Goal: Task Accomplishment & Management: Use online tool/utility

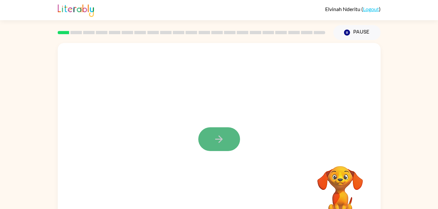
click at [225, 141] on button "button" at bounding box center [219, 140] width 42 height 24
click at [382, 124] on div "Your browser must support playing .mp4 files to use Literably. Please try using…" at bounding box center [219, 134] width 438 height 189
click at [346, 206] on video "Your browser must support playing .mp4 files to use Literably. Please try using…" at bounding box center [340, 188] width 65 height 65
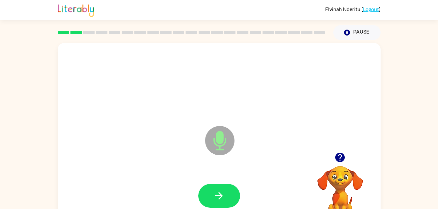
click at [356, 108] on div at bounding box center [219, 83] width 310 height 54
click at [377, 125] on div "Microphone The Microphone is here when it is your turn to talk" at bounding box center [219, 136] width 323 height 186
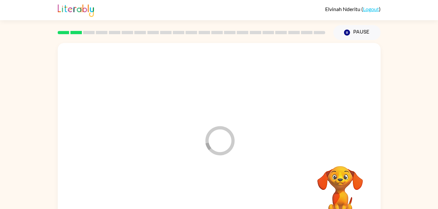
click at [301, 171] on div at bounding box center [219, 197] width 310 height 54
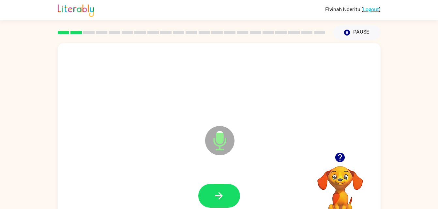
click at [296, 180] on div at bounding box center [219, 197] width 310 height 54
click at [295, 186] on div at bounding box center [219, 197] width 310 height 54
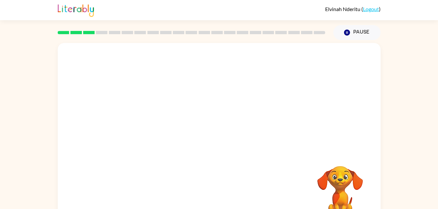
click at [384, 117] on div "Your browser must support playing .mp4 files to use Literably. Please try using…" at bounding box center [219, 134] width 438 height 189
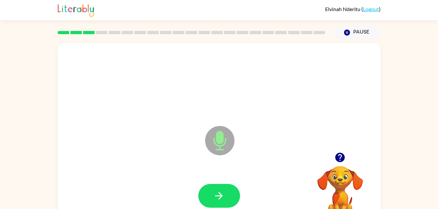
click at [223, 155] on icon at bounding box center [219, 140] width 29 height 29
click at [240, 172] on icon "Microphone The Microphone is here when it is your turn to talk" at bounding box center [253, 149] width 98 height 49
click at [225, 151] on icon at bounding box center [219, 140] width 29 height 29
click at [347, 31] on icon "button" at bounding box center [347, 33] width 6 height 6
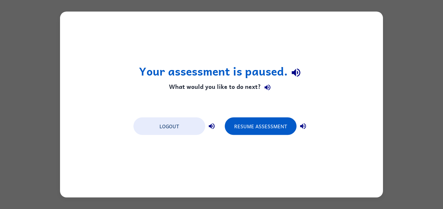
click at [350, 34] on div "Your assessment is paused. What would you like to do next? Logout Resume Assess…" at bounding box center [221, 105] width 323 height 186
click at [298, 130] on button "button" at bounding box center [303, 126] width 13 height 13
click at [344, 110] on div "Your assessment is paused. What would you like to do next? Logout Resume Assess…" at bounding box center [221, 105] width 323 height 186
click at [414, 102] on div "Your assessment is paused. What would you like to do next? Logout Resume Assess…" at bounding box center [221, 104] width 443 height 209
click at [380, 81] on div "Your assessment is paused. What would you like to do next? Logout Resume Assess…" at bounding box center [221, 105] width 323 height 186
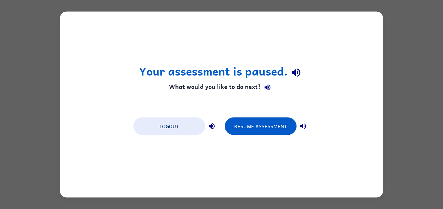
click at [338, 58] on div "Your assessment is paused. What would you like to do next? Logout Resume Assess…" at bounding box center [221, 105] width 323 height 186
click at [329, 67] on div "Your assessment is paused. What would you like to do next? Logout Resume Assess…" at bounding box center [221, 105] width 323 height 186
click at [316, 68] on div "Your assessment is paused. What would you like to do next? Logout Resume Assess…" at bounding box center [221, 105] width 323 height 186
click at [292, 80] on button "button" at bounding box center [296, 72] width 17 height 17
click at [374, 87] on div "Your assessment is paused. What would you like to do next? Logout Resume Assess…" at bounding box center [221, 105] width 323 height 186
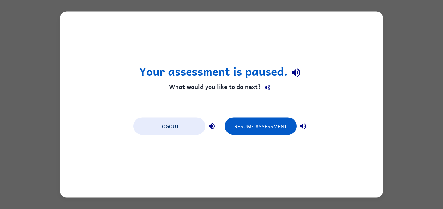
click at [265, 91] on icon "button" at bounding box center [268, 88] width 8 height 8
click at [265, 123] on button "Resume Assessment" at bounding box center [261, 127] width 72 height 18
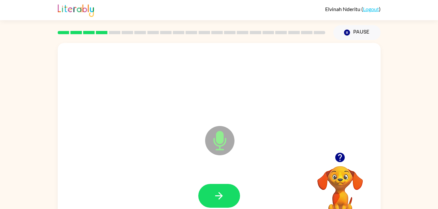
click at [235, 161] on icon "Microphone The Microphone is here when it is your turn to talk" at bounding box center [253, 149] width 98 height 49
click at [347, 159] on button "button" at bounding box center [340, 157] width 17 height 17
click at [341, 180] on video "Your browser must support playing .mp4 files to use Literably. Please try using…" at bounding box center [340, 188] width 65 height 65
click at [284, 170] on icon "Microphone The Microphone is here when it is your turn to talk" at bounding box center [253, 149] width 98 height 49
click at [309, 68] on div at bounding box center [219, 83] width 310 height 54
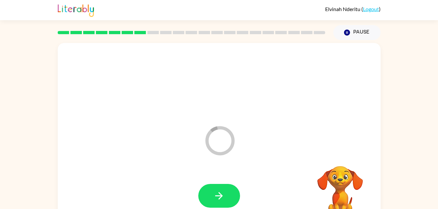
click at [309, 68] on div at bounding box center [219, 83] width 310 height 54
click at [332, 188] on video "Your browser must support playing .mp4 files to use Literably. Please try using…" at bounding box center [340, 188] width 65 height 65
click at [340, 172] on video "Your browser must support playing .mp4 files to use Literably. Please try using…" at bounding box center [340, 188] width 65 height 65
click at [338, 180] on video "Your browser must support playing .mp4 files to use Literably. Please try using…" at bounding box center [340, 188] width 65 height 65
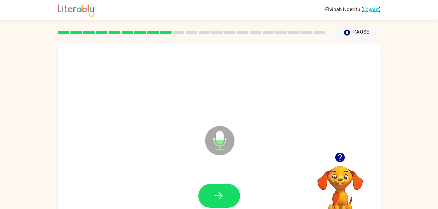
click at [342, 168] on video "Your browser must support playing .mp4 files to use Literably. Please try using…" at bounding box center [340, 188] width 65 height 65
click at [333, 158] on button "button" at bounding box center [340, 157] width 17 height 17
click at [339, 159] on video "Your browser must support playing .mp4 files to use Literably. Please try using…" at bounding box center [340, 188] width 65 height 65
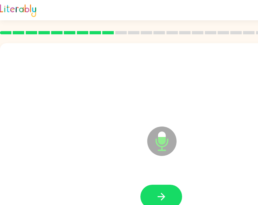
click at [211, 90] on div at bounding box center [162, 83] width 310 height 54
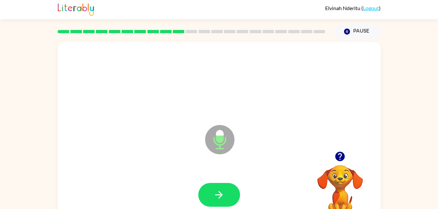
scroll to position [9, 0]
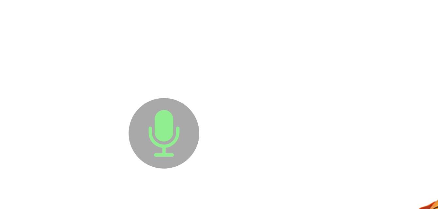
click at [269, 130] on icon "Microphone The Microphone is here when it is your turn to talk" at bounding box center [253, 140] width 98 height 49
click at [226, 142] on icon at bounding box center [219, 131] width 29 height 29
click at [226, 140] on icon at bounding box center [219, 131] width 29 height 29
click at [269, 130] on icon "Microphone The Microphone is here when it is your turn to talk" at bounding box center [253, 140] width 98 height 49
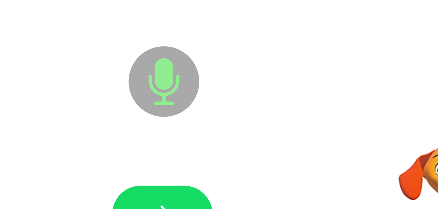
scroll to position [20, 0]
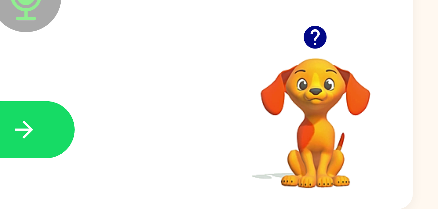
click at [341, 162] on video "Your browser must support playing .mp4 files to use Literably. Please try using…" at bounding box center [340, 168] width 65 height 65
click at [341, 140] on icon "button" at bounding box center [339, 137] width 9 height 9
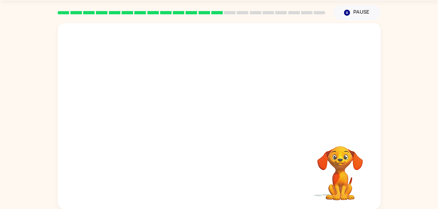
scroll to position [20, 0]
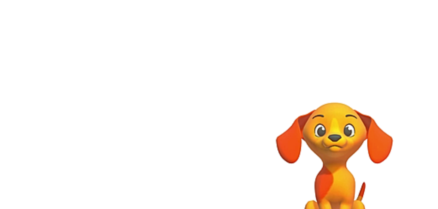
click at [369, 126] on div at bounding box center [219, 78] width 323 height 110
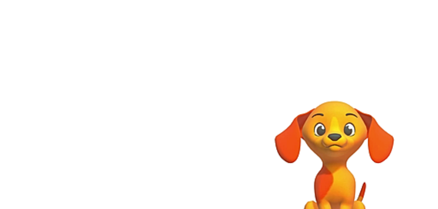
click at [340, 126] on div at bounding box center [219, 78] width 323 height 110
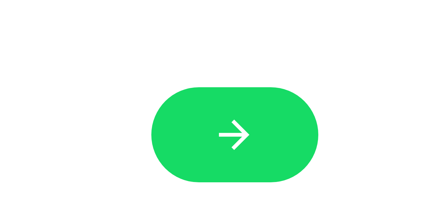
scroll to position [20, 0]
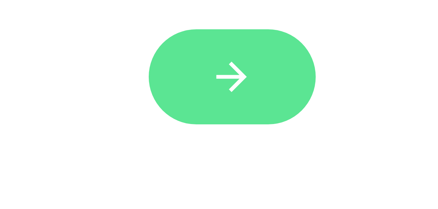
click at [216, 179] on icon "button" at bounding box center [218, 176] width 11 height 11
click at [232, 171] on button "button" at bounding box center [219, 176] width 42 height 24
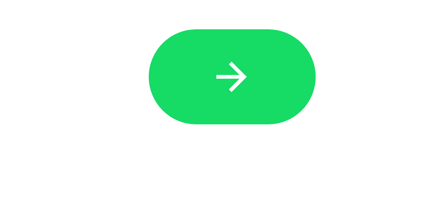
scroll to position [20, 0]
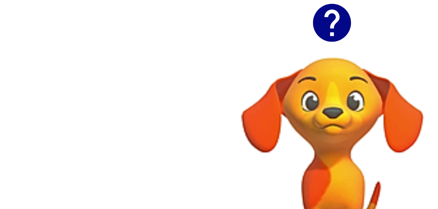
click at [341, 161] on video "Your browser must support playing .mp4 files to use Literably. Please try using…" at bounding box center [340, 169] width 65 height 65
click at [340, 137] on icon "button" at bounding box center [339, 137] width 9 height 9
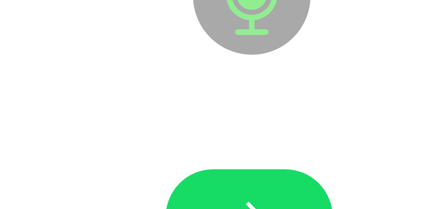
scroll to position [20, 0]
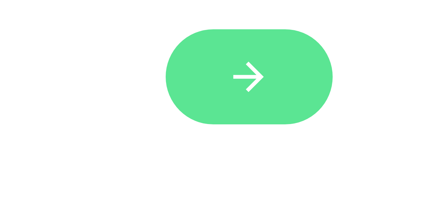
click at [225, 173] on button "button" at bounding box center [219, 176] width 42 height 24
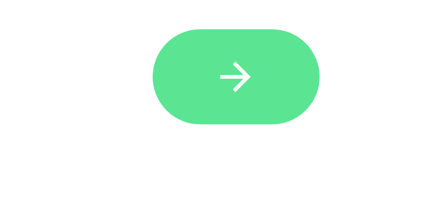
click at [230, 173] on button "button" at bounding box center [219, 176] width 42 height 24
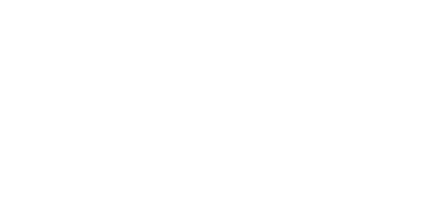
scroll to position [20, 0]
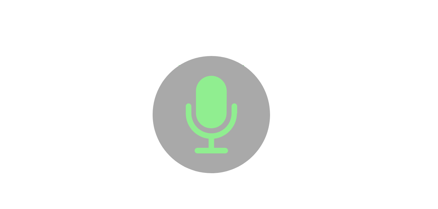
click at [223, 118] on icon "Microphone The Microphone is here when it is your turn to talk" at bounding box center [253, 129] width 98 height 49
click at [223, 116] on icon "Microphone The Microphone is here when it is your turn to talk" at bounding box center [253, 129] width 98 height 49
click at [224, 113] on icon at bounding box center [219, 121] width 29 height 29
click at [224, 124] on icon "Microphone The Microphone is here when it is your turn to talk" at bounding box center [253, 129] width 98 height 49
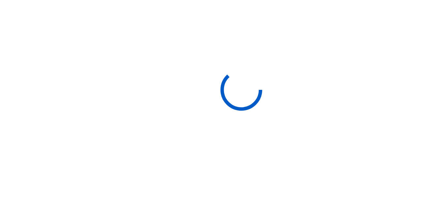
scroll to position [8, 0]
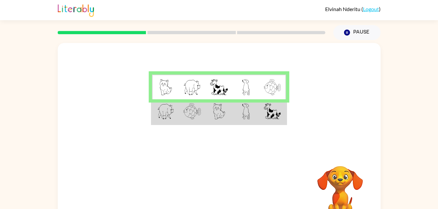
click at [221, 107] on img at bounding box center [219, 111] width 12 height 16
click at [228, 80] on td at bounding box center [219, 87] width 27 height 25
click at [159, 91] on td at bounding box center [165, 87] width 27 height 25
click at [244, 120] on td at bounding box center [246, 112] width 27 height 25
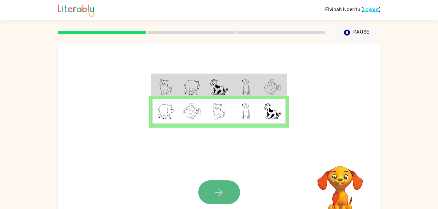
click at [219, 185] on button "button" at bounding box center [219, 193] width 42 height 24
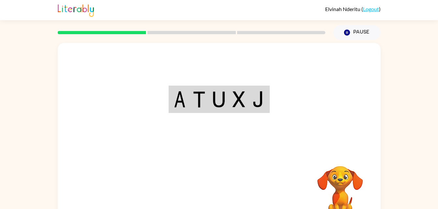
click at [219, 185] on div "Your browser must support playing .mp4 files to use Literably. Please try using…" at bounding box center [219, 136] width 323 height 186
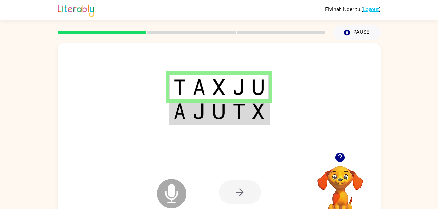
click at [259, 113] on img at bounding box center [259, 111] width 12 height 16
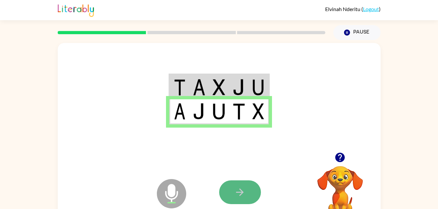
click at [245, 195] on icon "button" at bounding box center [239, 192] width 11 height 11
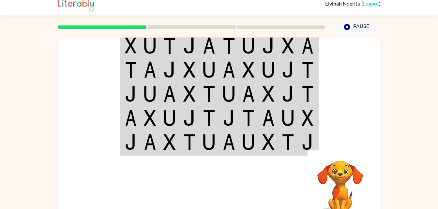
scroll to position [8, 0]
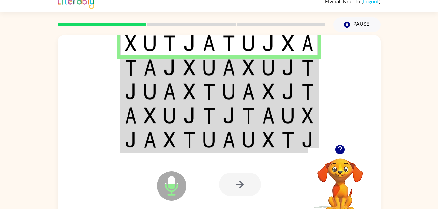
click at [177, 73] on td at bounding box center [170, 67] width 20 height 24
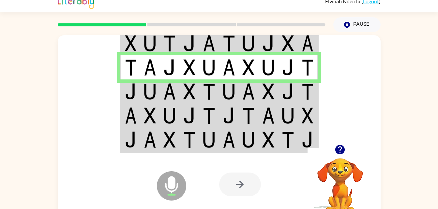
click at [181, 95] on td at bounding box center [190, 92] width 20 height 24
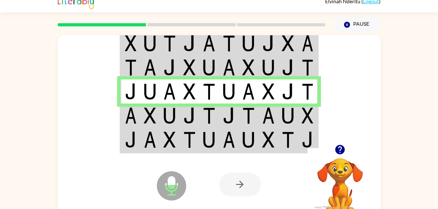
click at [158, 113] on td at bounding box center [150, 116] width 20 height 24
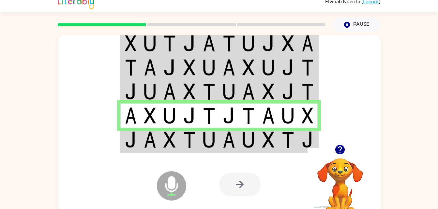
click at [159, 135] on td at bounding box center [150, 140] width 20 height 25
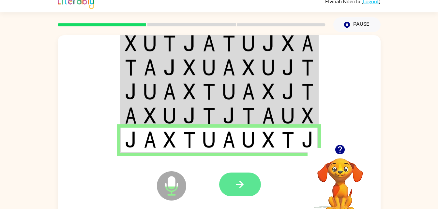
click at [231, 188] on button "button" at bounding box center [240, 185] width 42 height 24
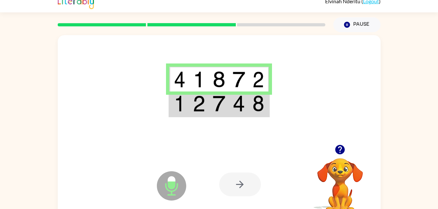
click at [233, 108] on img at bounding box center [239, 104] width 12 height 16
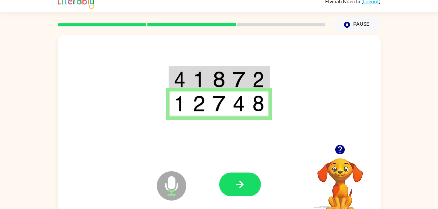
click at [250, 172] on icon "Microphone The Microphone is here when it is your turn to talk" at bounding box center [204, 194] width 98 height 49
click at [241, 180] on icon "button" at bounding box center [239, 184] width 11 height 11
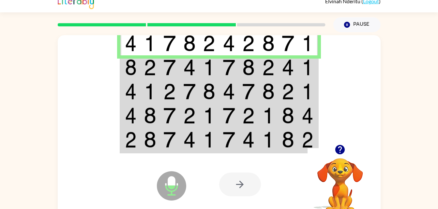
click at [158, 71] on td at bounding box center [150, 67] width 20 height 24
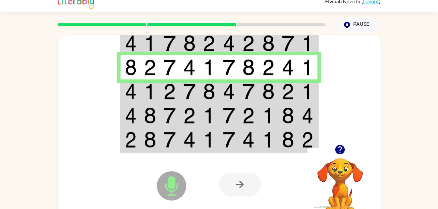
click at [252, 76] on td at bounding box center [249, 67] width 20 height 24
click at [279, 87] on td at bounding box center [288, 92] width 20 height 24
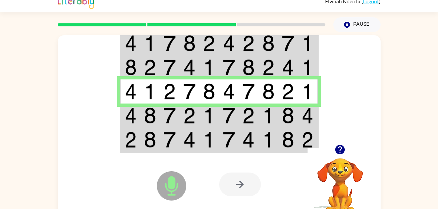
click at [277, 65] on td at bounding box center [269, 67] width 20 height 24
click at [288, 54] on td at bounding box center [288, 43] width 20 height 25
click at [213, 48] on img at bounding box center [209, 43] width 12 height 16
click at [232, 62] on img at bounding box center [229, 67] width 12 height 16
click at [261, 63] on td at bounding box center [269, 67] width 20 height 24
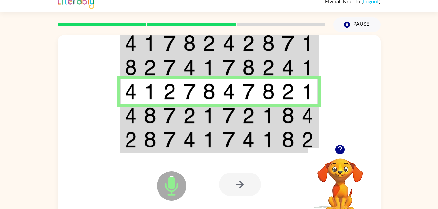
click at [224, 73] on img at bounding box center [229, 67] width 12 height 16
click at [304, 120] on img at bounding box center [308, 116] width 12 height 16
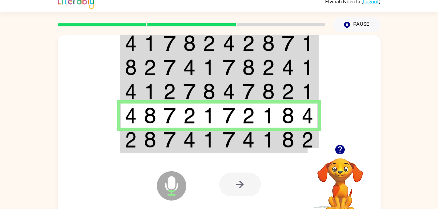
click at [280, 136] on td at bounding box center [288, 140] width 20 height 25
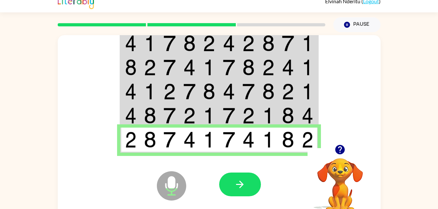
click at [254, 144] on img at bounding box center [248, 140] width 12 height 16
click at [236, 191] on button "button" at bounding box center [240, 185] width 42 height 24
